Goal: Transaction & Acquisition: Purchase product/service

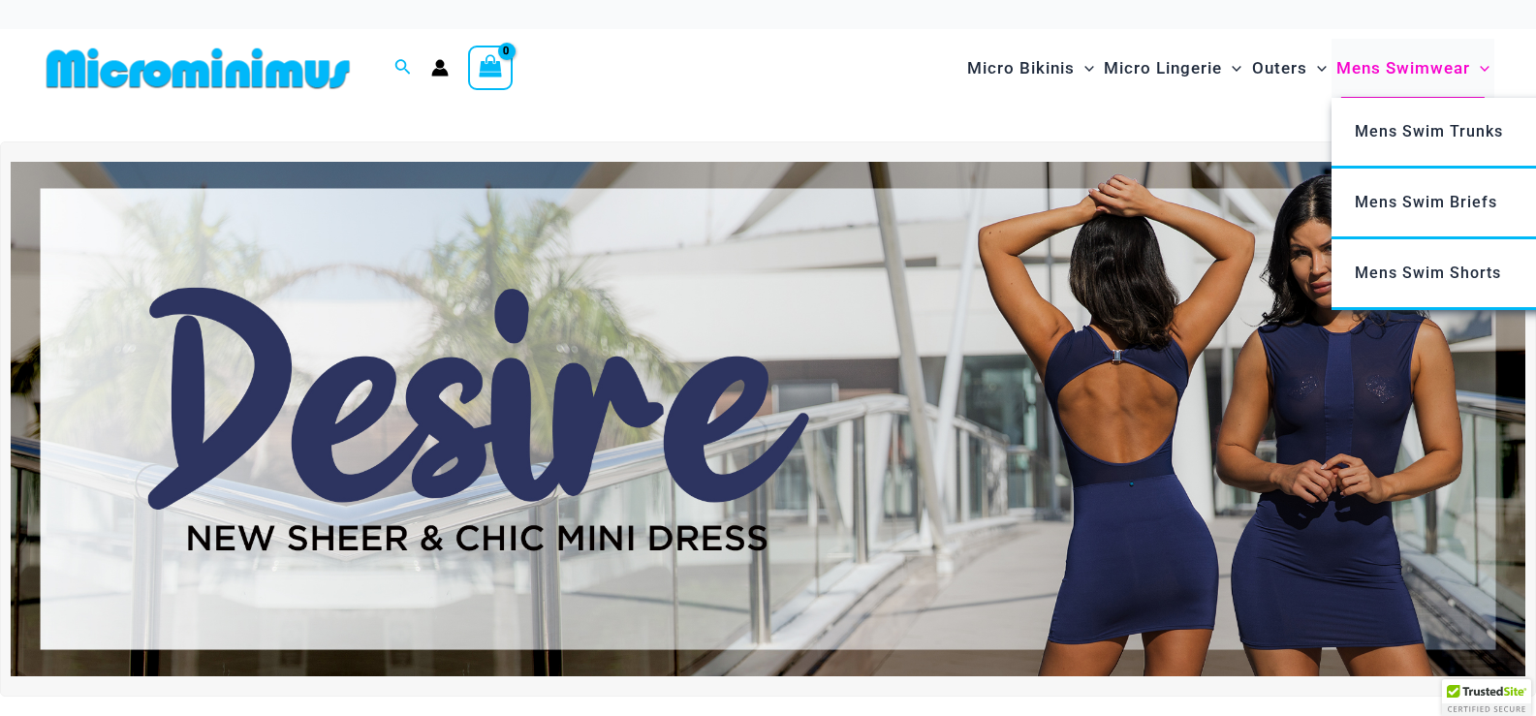
click at [1427, 65] on span "Mens Swimwear" at bounding box center [1403, 68] width 134 height 49
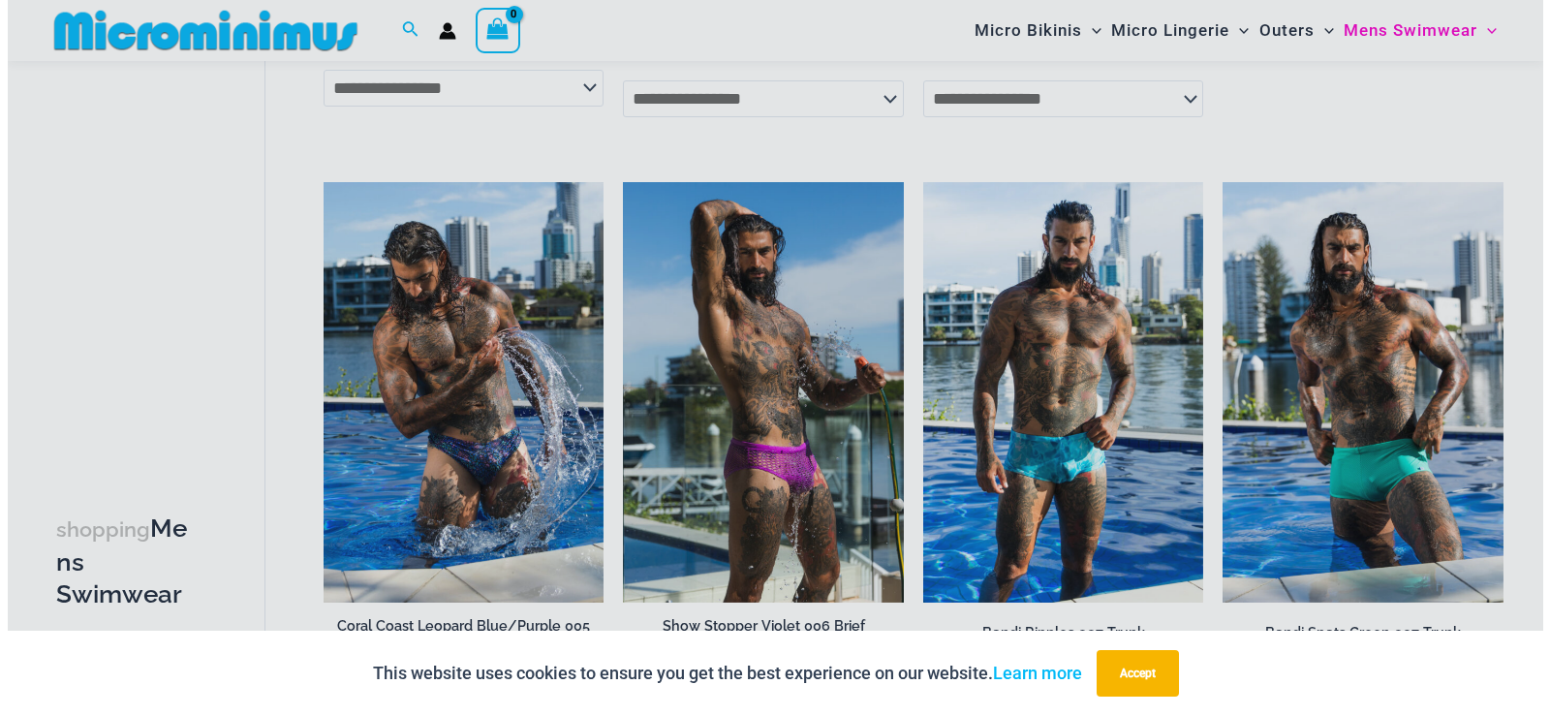
scroll to position [2634, 0]
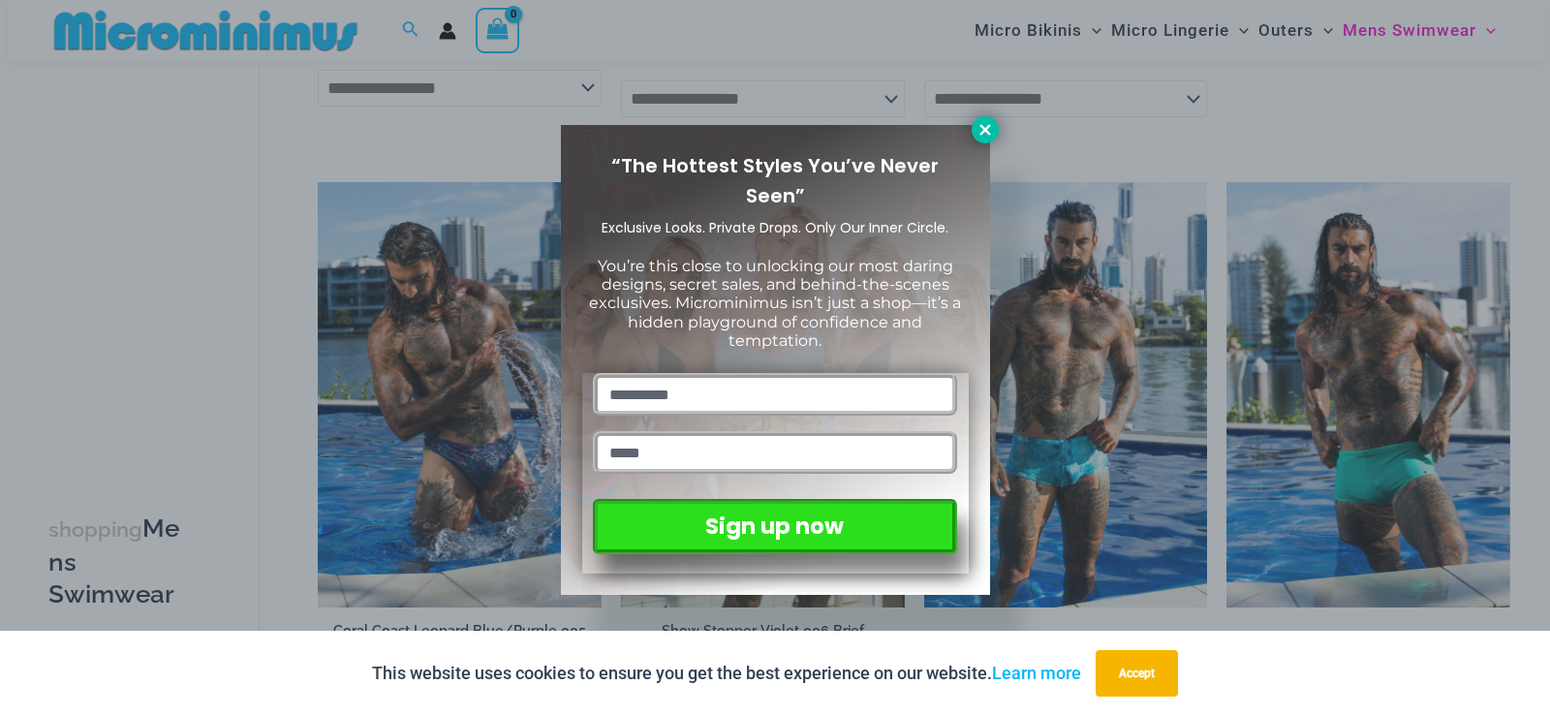
click at [984, 136] on icon at bounding box center [985, 129] width 17 height 17
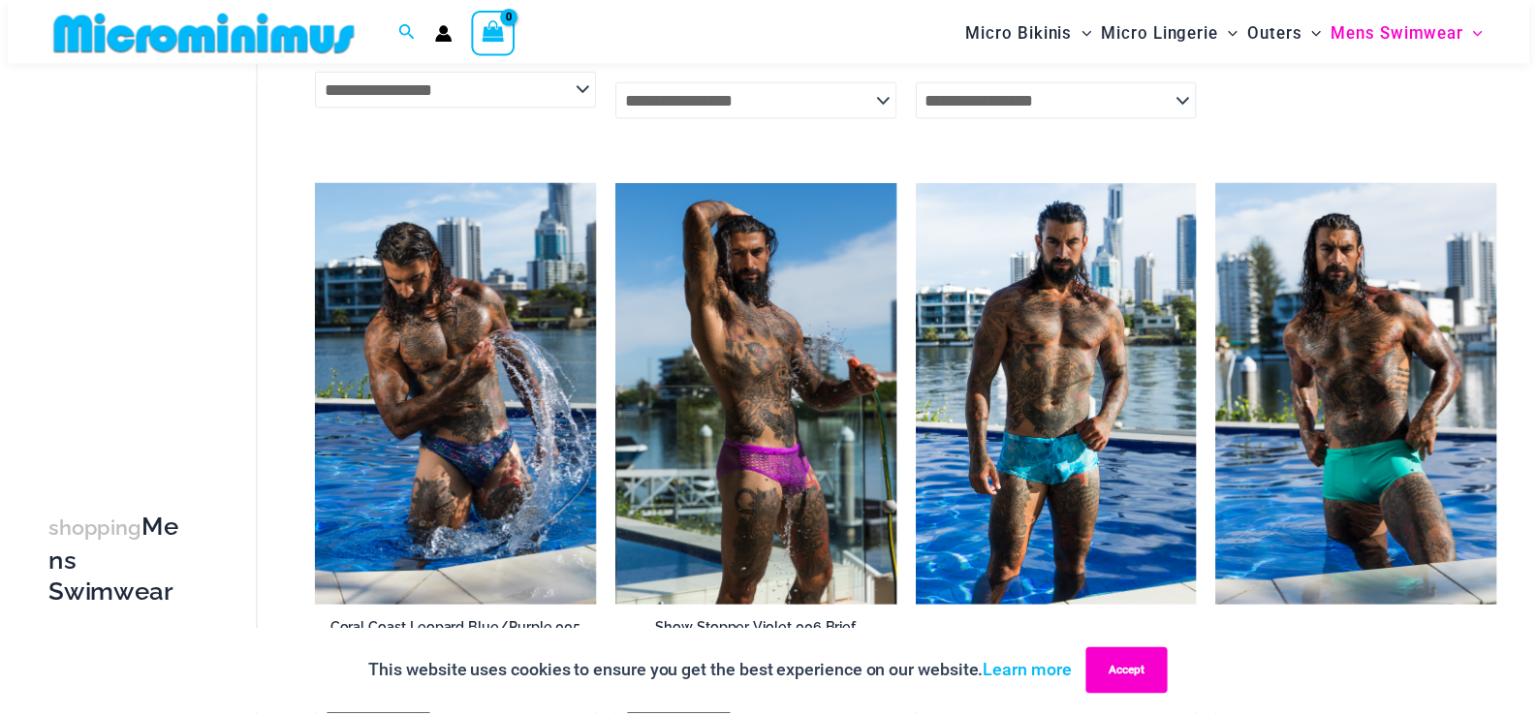
scroll to position [2616, 0]
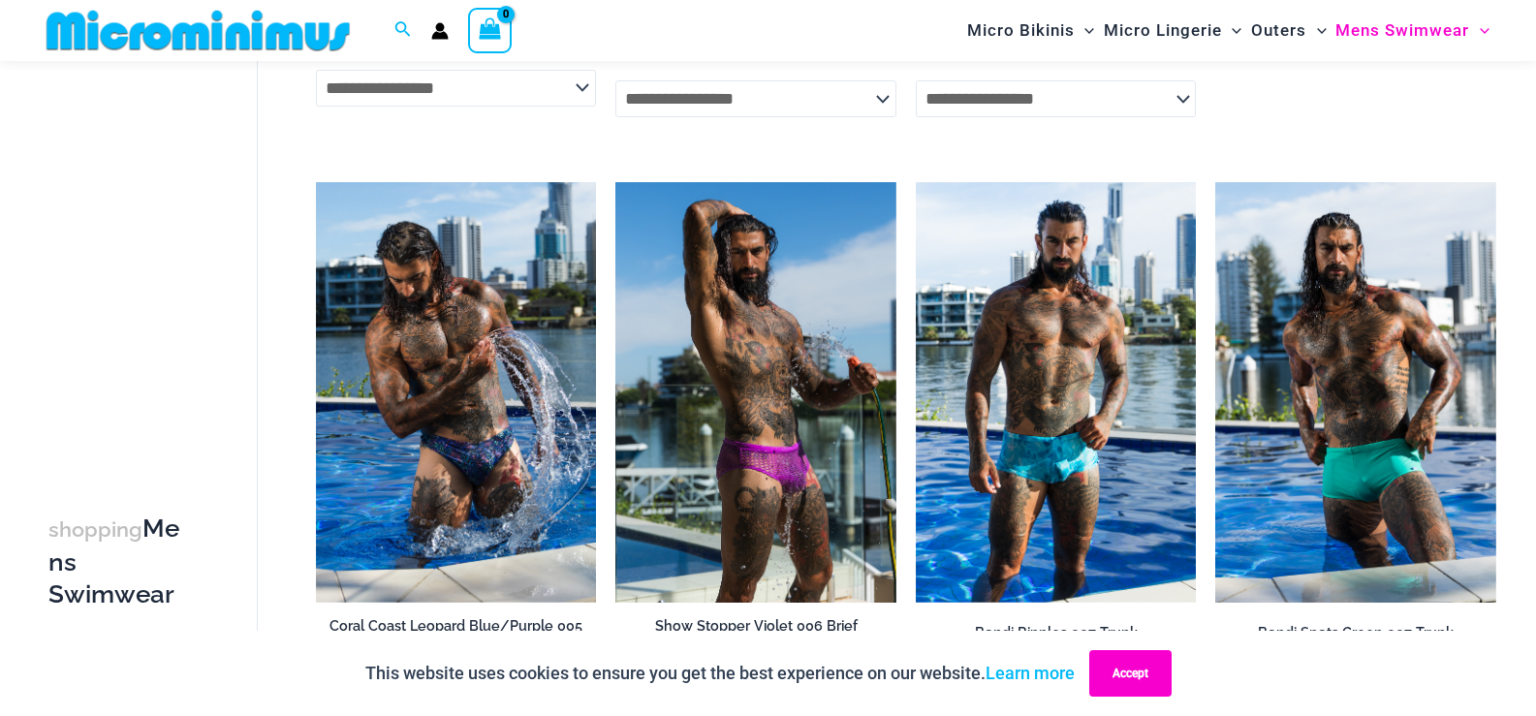
click at [1138, 665] on button "Accept" at bounding box center [1130, 673] width 82 height 47
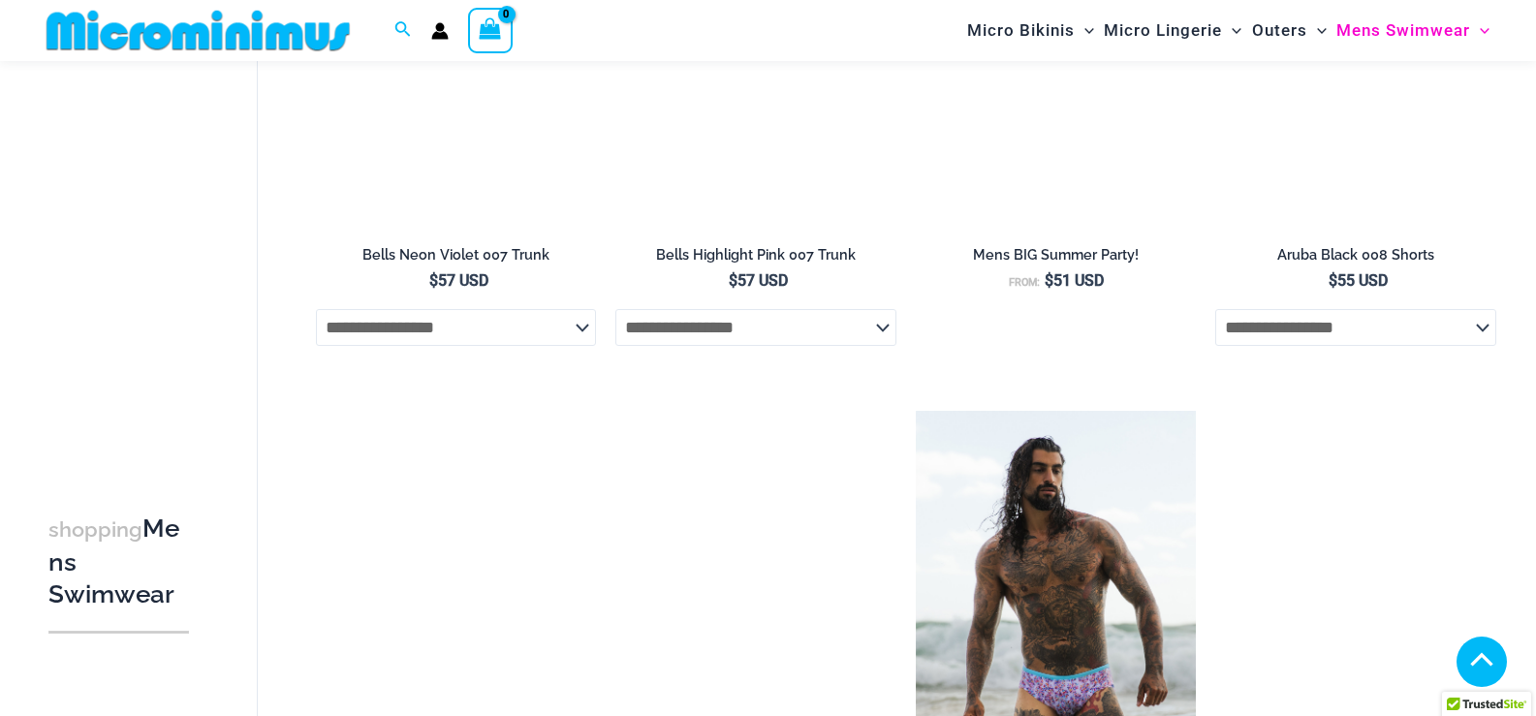
scroll to position [775, 0]
